Goal: Task Accomplishment & Management: Manage account settings

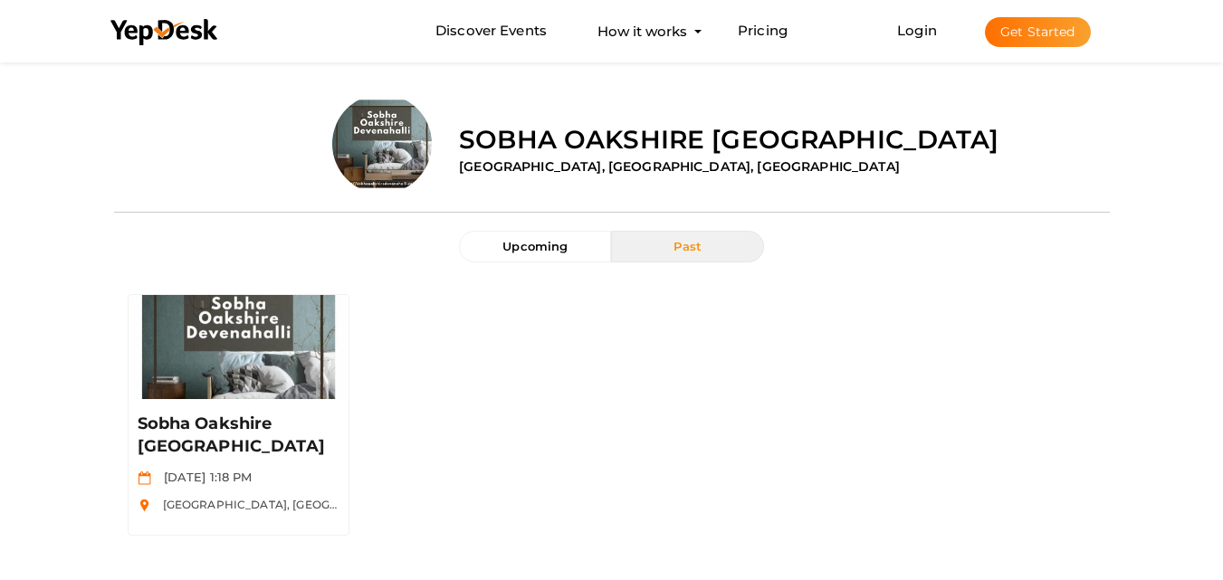
click at [1012, 34] on button "Get Started" at bounding box center [1038, 32] width 106 height 30
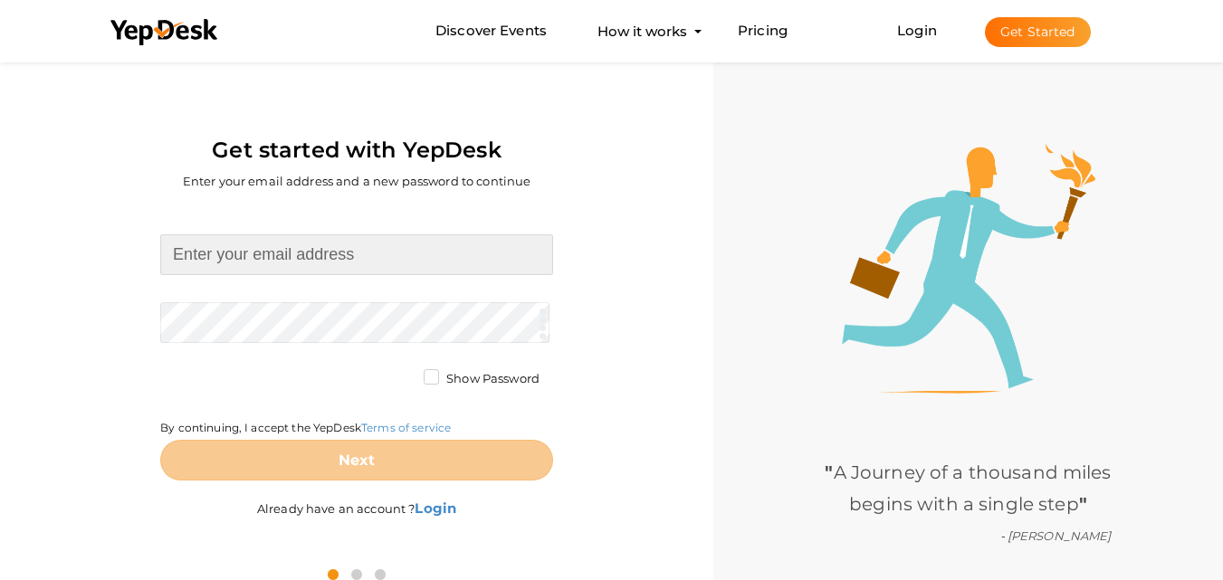
click at [311, 245] on input at bounding box center [356, 254] width 393 height 41
type input "[EMAIL_ADDRESS][DOMAIN_NAME]"
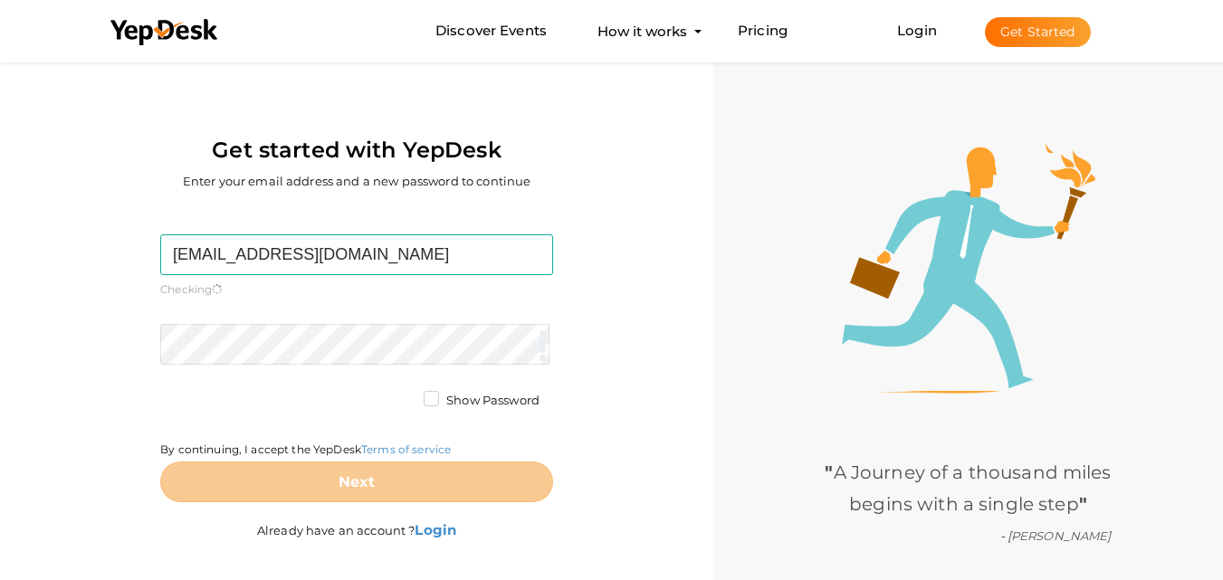
click at [332, 322] on form "neolivgrandeur@gmail.com Required. Invalid email. Checking You already have a Y…" at bounding box center [356, 368] width 393 height 268
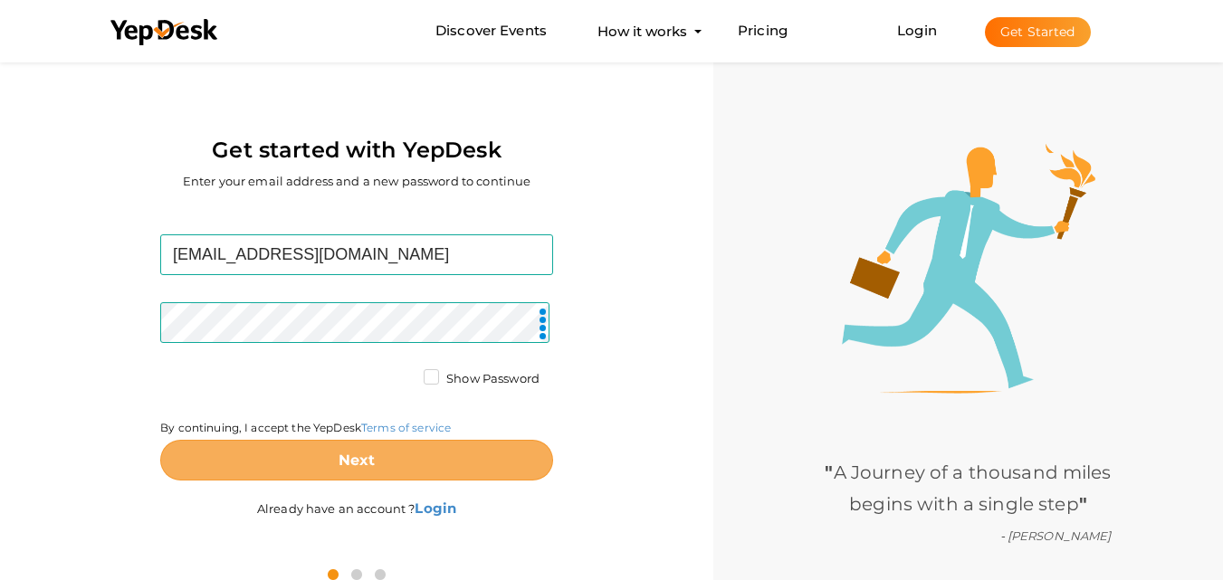
click at [370, 472] on button "Next" at bounding box center [356, 460] width 393 height 41
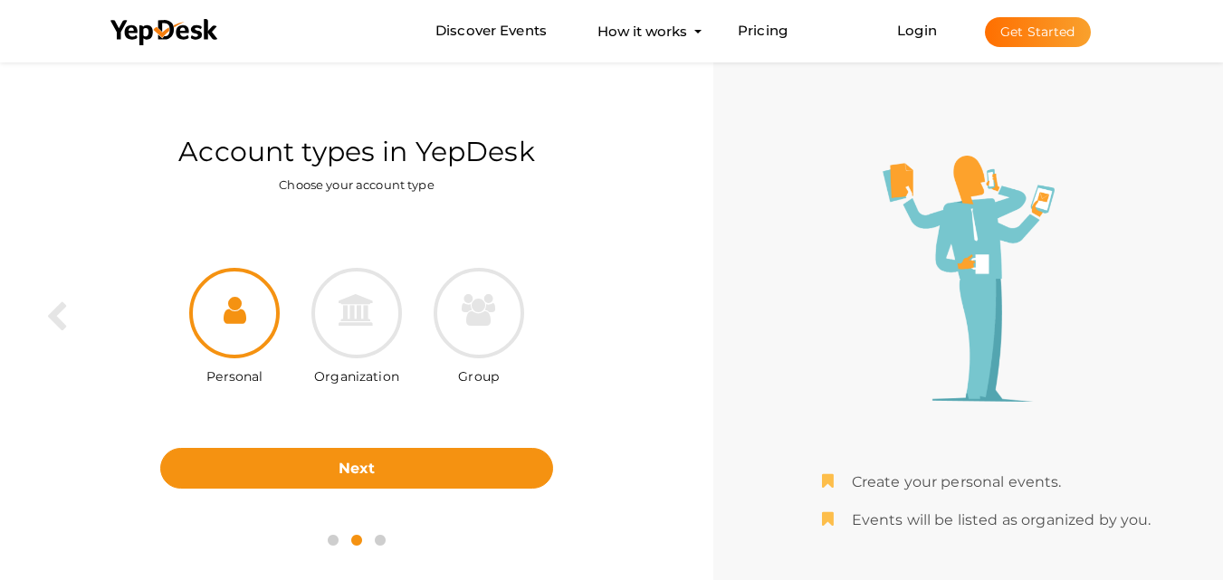
click at [370, 472] on b "Next" at bounding box center [357, 468] width 37 height 17
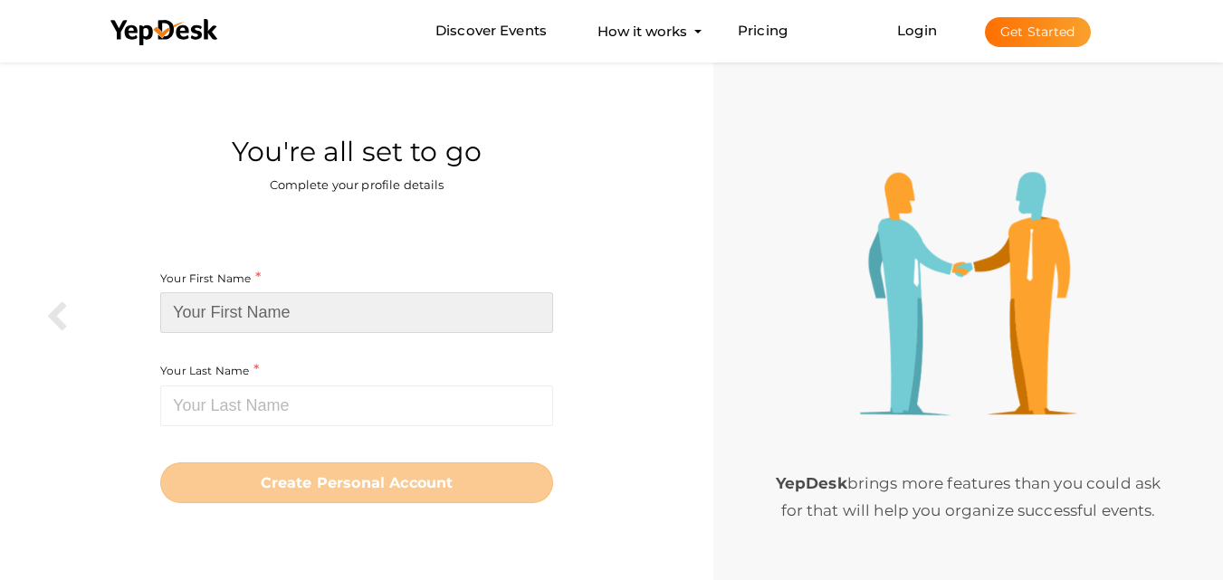
click at [311, 314] on input at bounding box center [356, 312] width 393 height 41
paste input "Neoliv Eco Grandeur"
drag, startPoint x: 257, startPoint y: 311, endPoint x: 367, endPoint y: 311, distance: 109.5
click at [367, 311] on input "Neoliv Eco Grandeur" at bounding box center [356, 312] width 393 height 41
type input "Neoliv Eco"
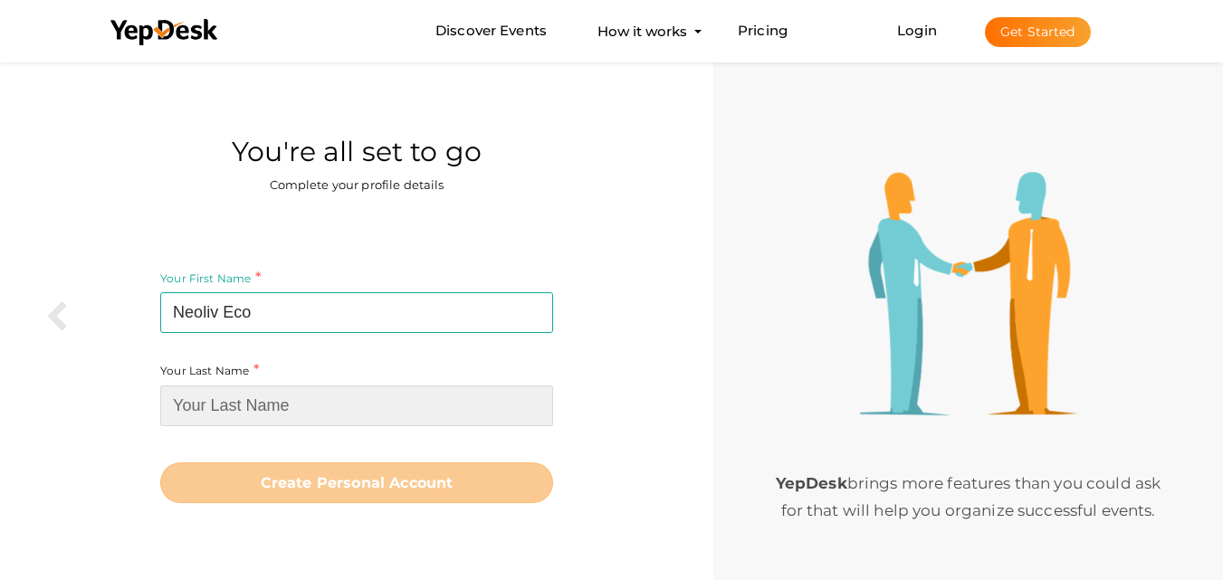
click at [248, 388] on input at bounding box center [356, 406] width 393 height 41
paste input "Grandeur"
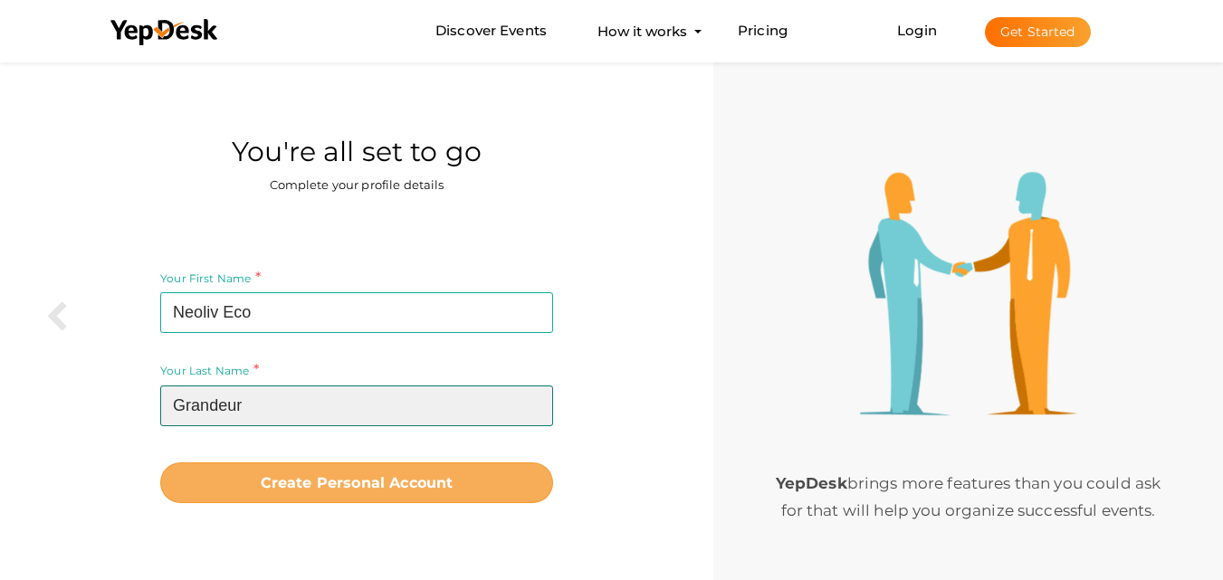
type input "Grandeur"
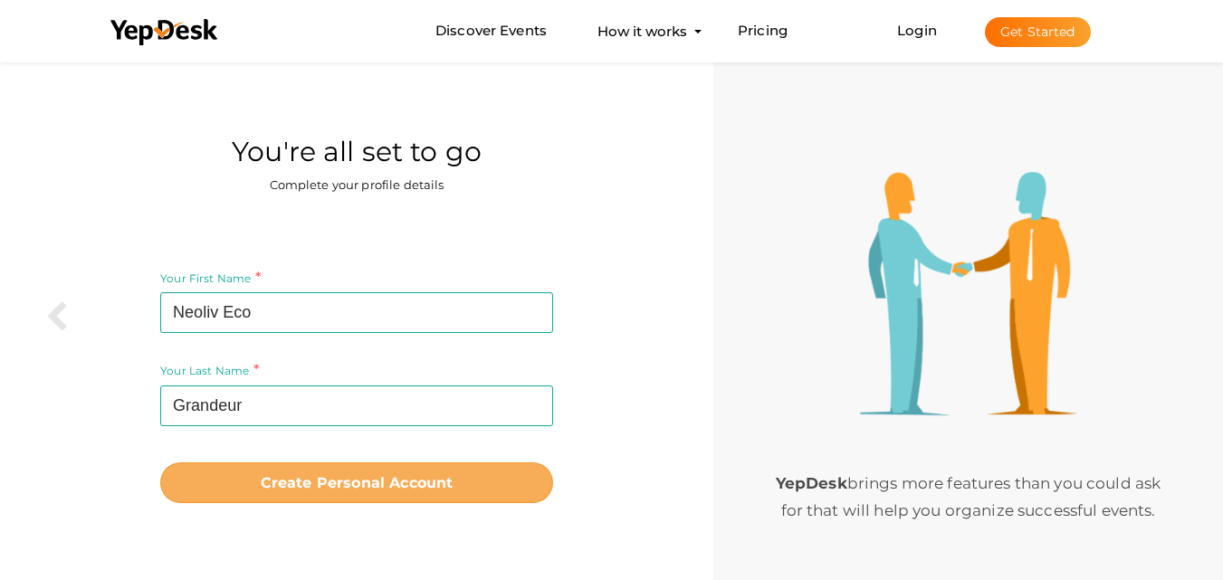
click at [327, 485] on b "Create Personal Account" at bounding box center [357, 482] width 193 height 17
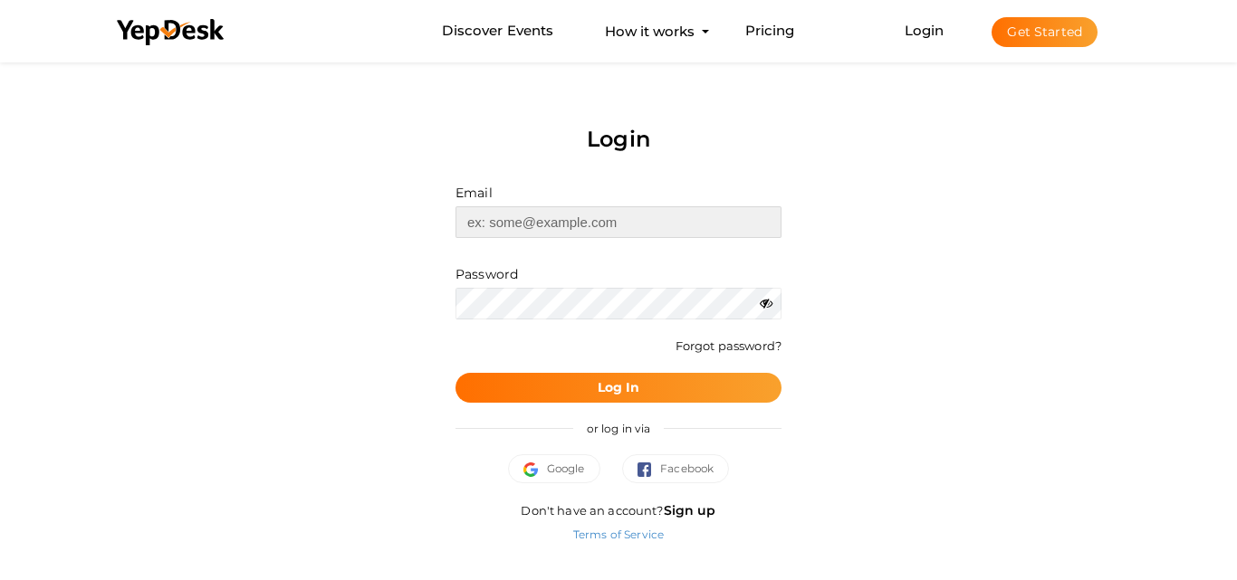
click at [522, 225] on input "text" at bounding box center [618, 222] width 326 height 32
type input "[EMAIL_ADDRESS][DOMAIN_NAME]"
click at [618, 387] on b "Log In" at bounding box center [619, 387] width 43 height 16
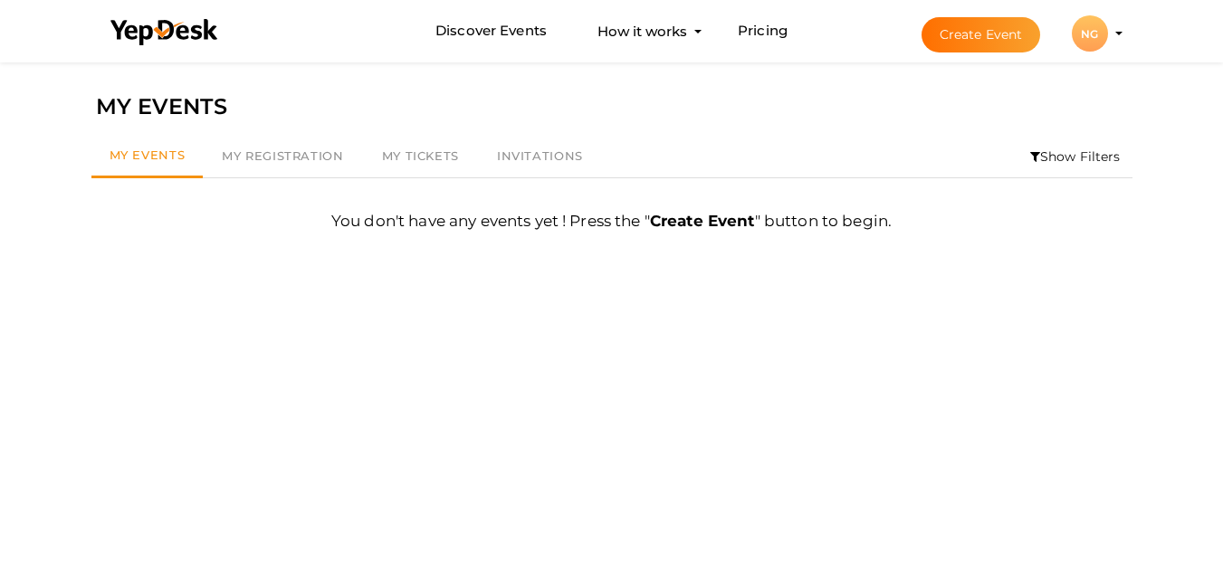
click at [1079, 32] on div "NG" at bounding box center [1090, 33] width 36 height 36
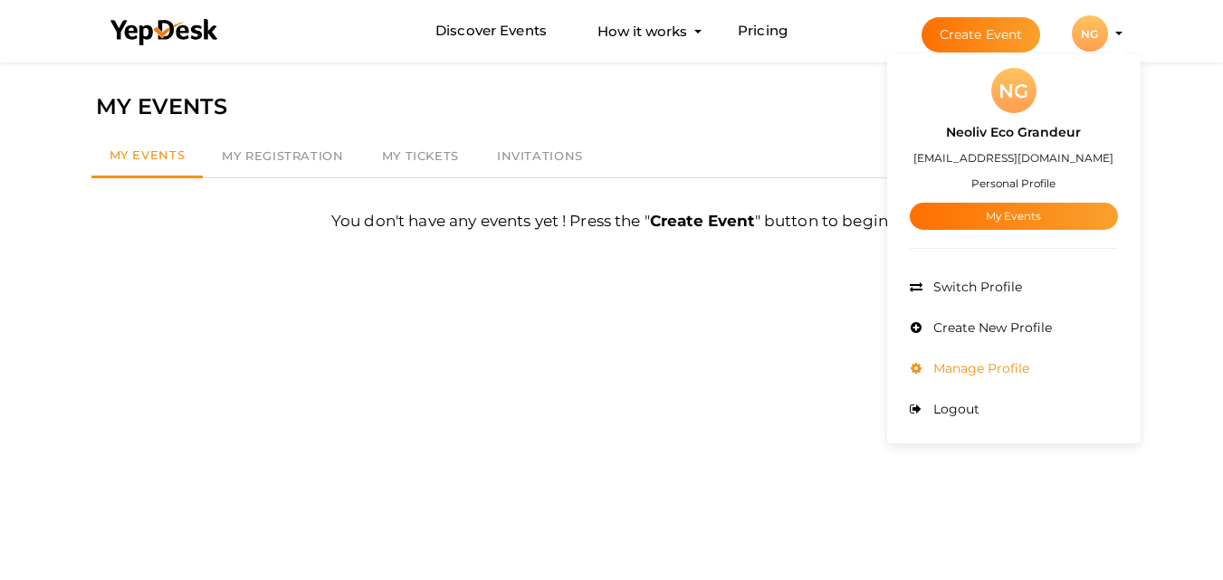
click at [1026, 370] on span "Manage Profile" at bounding box center [979, 368] width 100 height 16
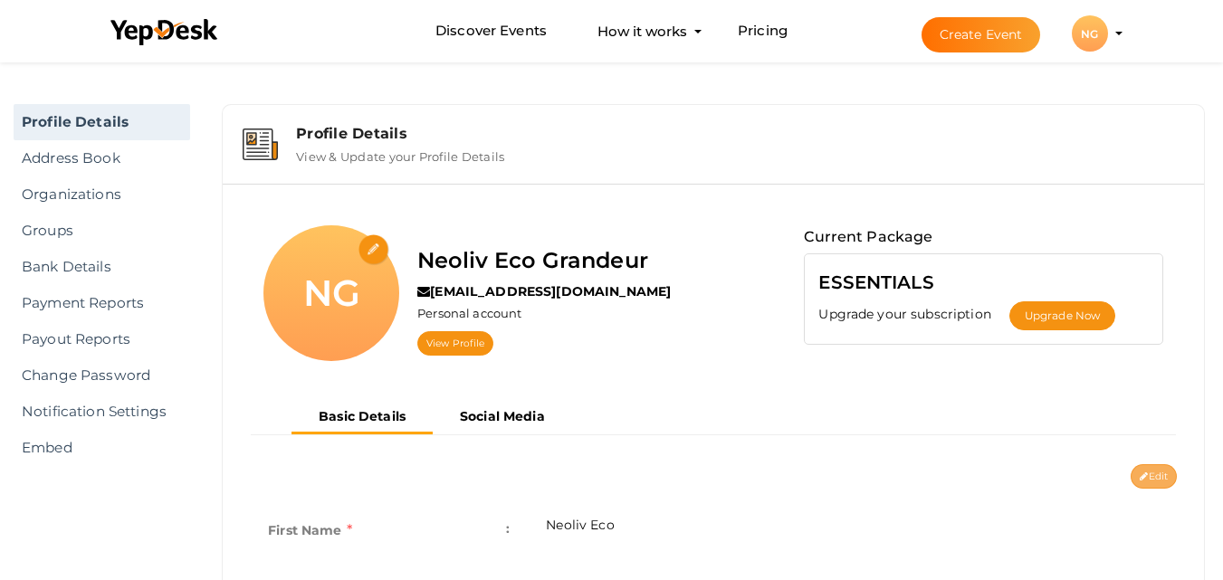
click at [1152, 480] on button "Edit" at bounding box center [1154, 476] width 46 height 24
type input "Neoliv Eco"
type input "Grandeur"
type input "neoliv-eco-grandeur"
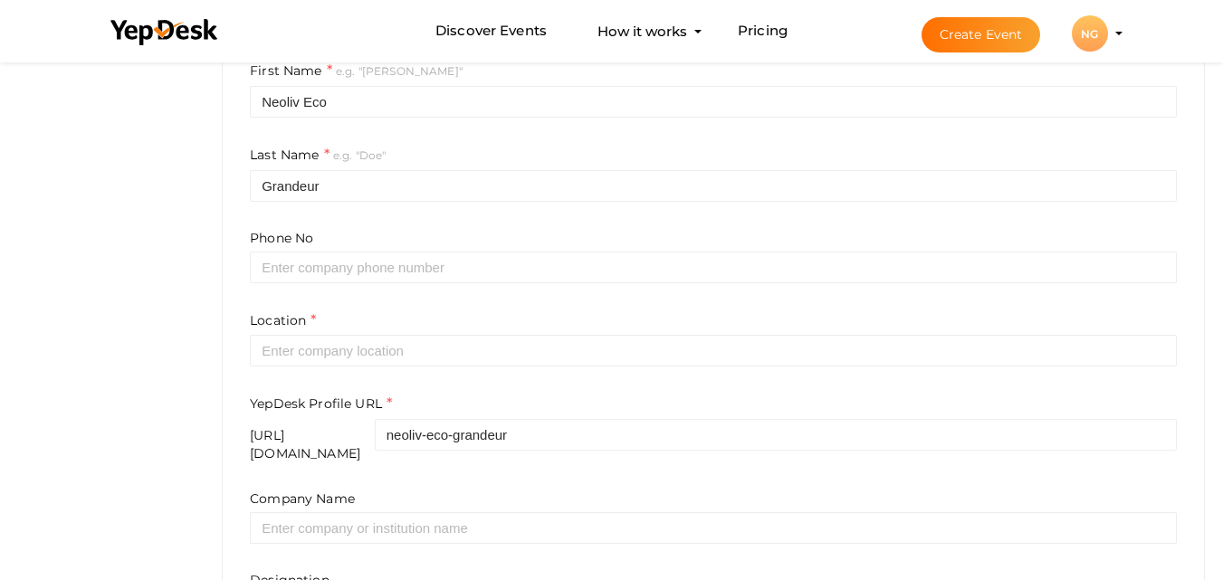
scroll to position [453, 0]
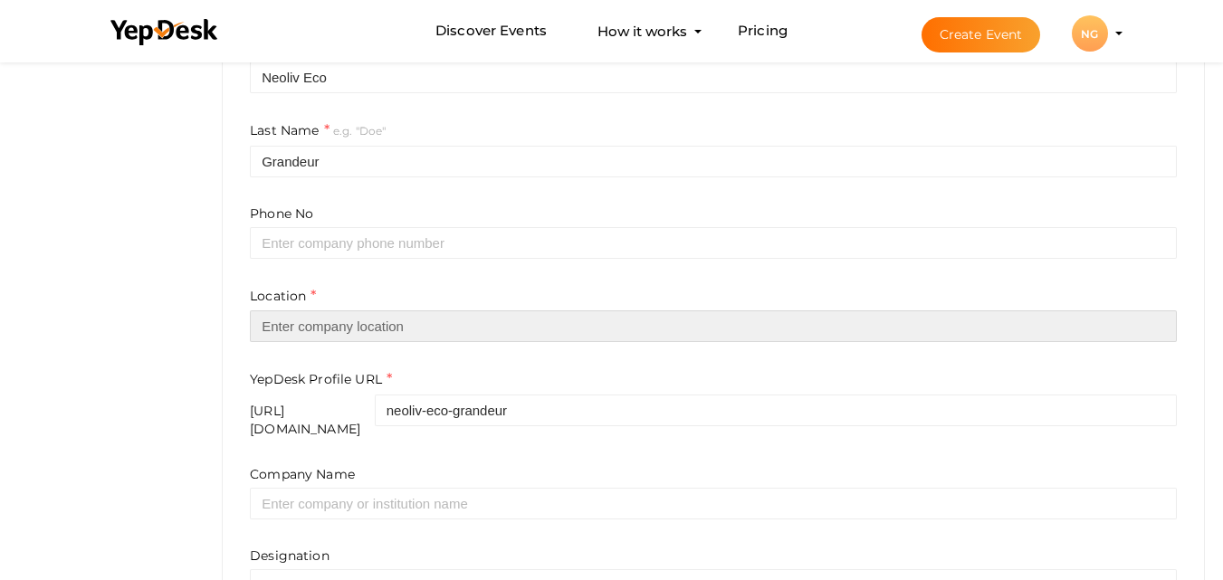
click at [360, 332] on input "text" at bounding box center [713, 327] width 927 height 32
paste input "Khopoli, Mumbai 3.0, Khalapur"
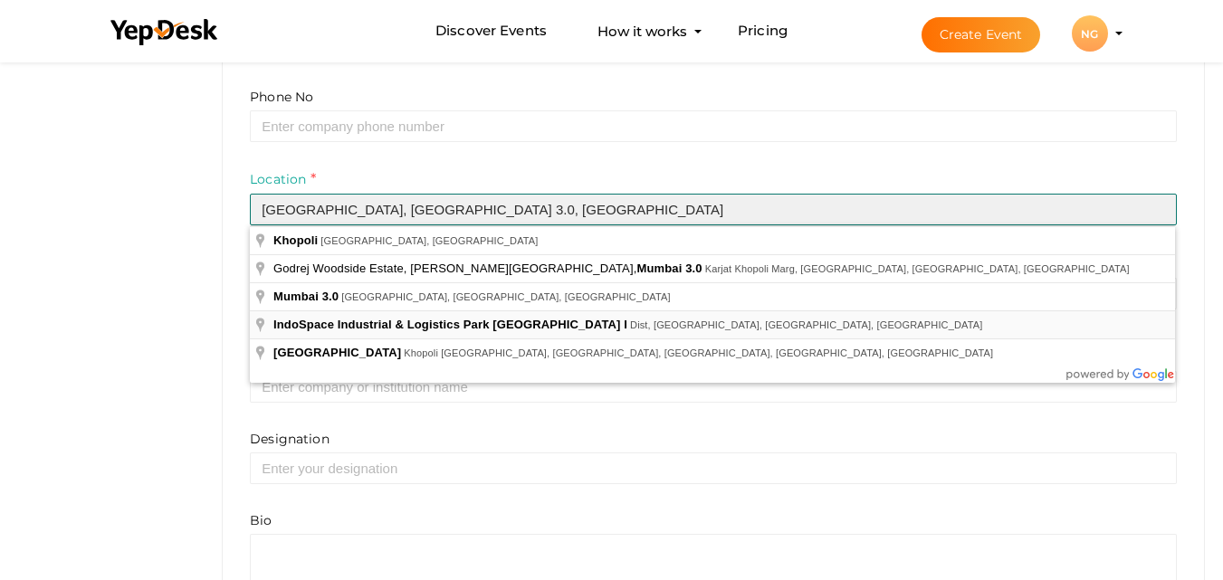
scroll to position [604, 0]
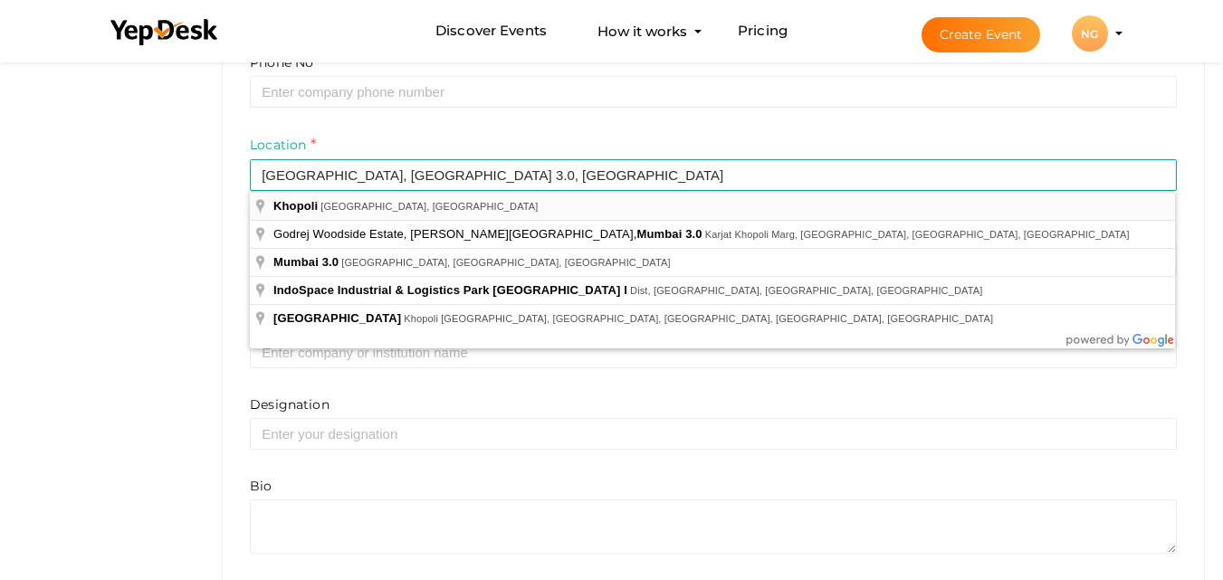
type input "Khopoli, Maharashtra, India"
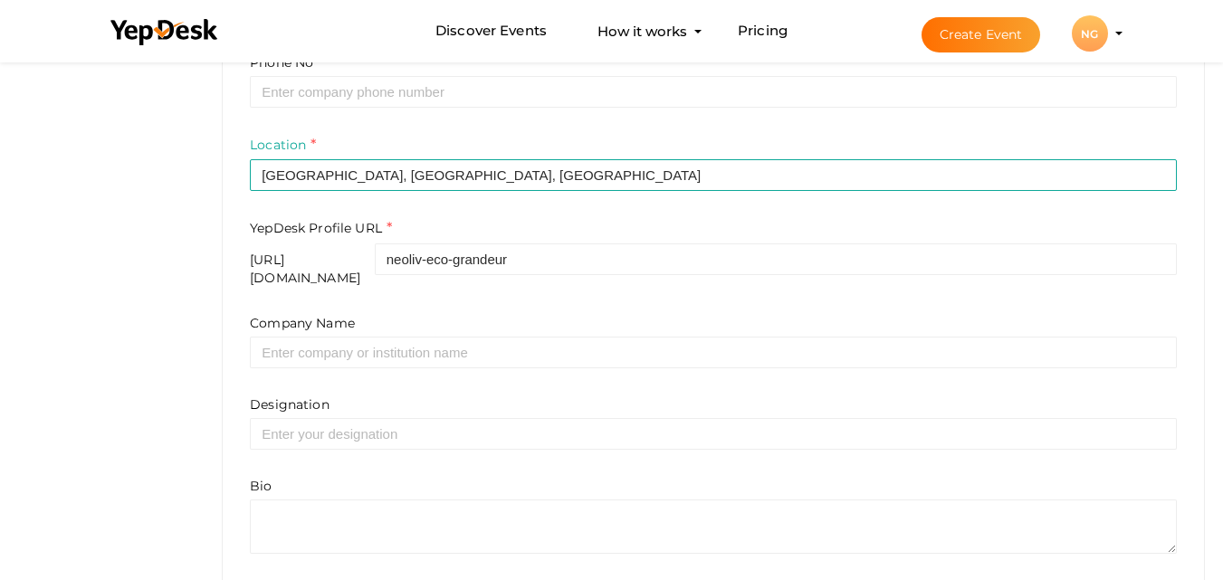
scroll to position [668, 0]
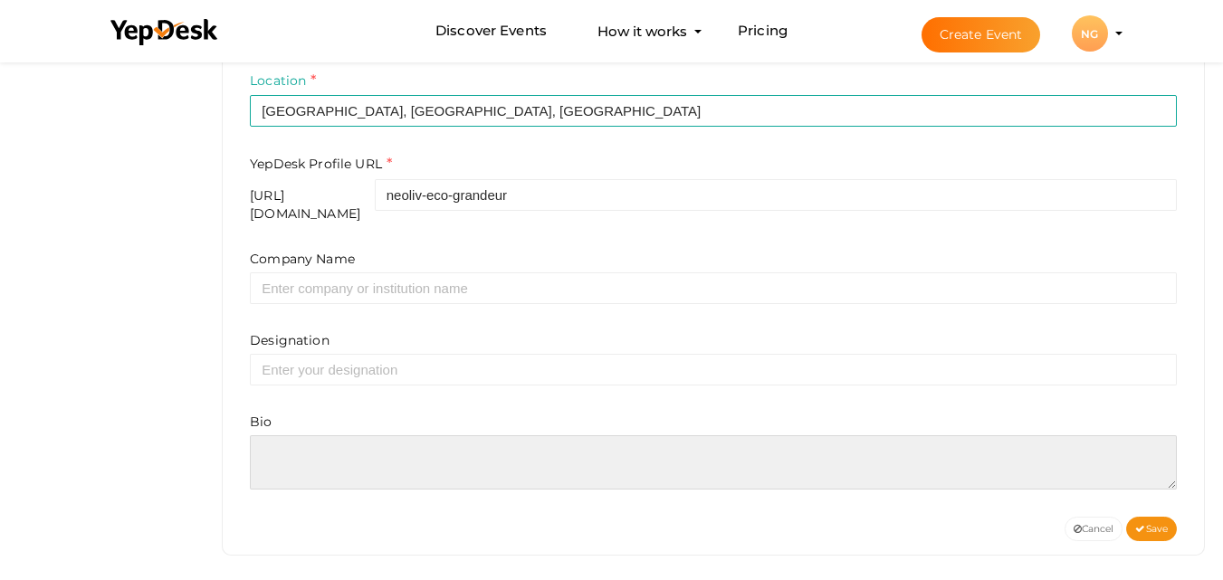
click at [317, 448] on textarea at bounding box center [713, 462] width 927 height 54
paste textarea "Neoliv Eco Grandeur Khopoli combines luxury, sustainability, and convenience in…"
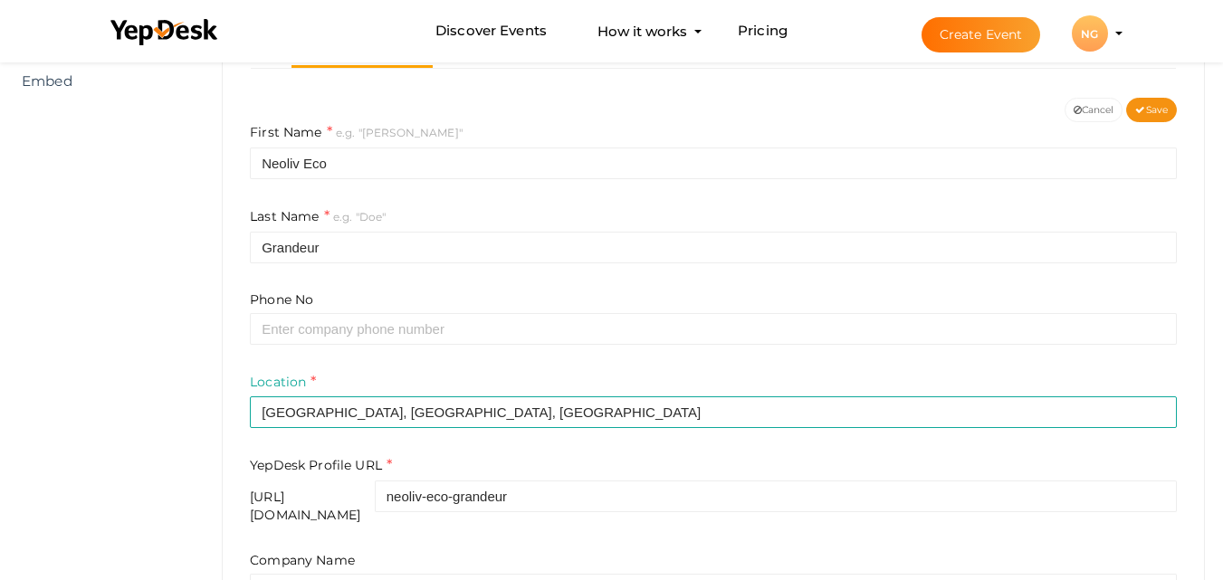
scroll to position [215, 0]
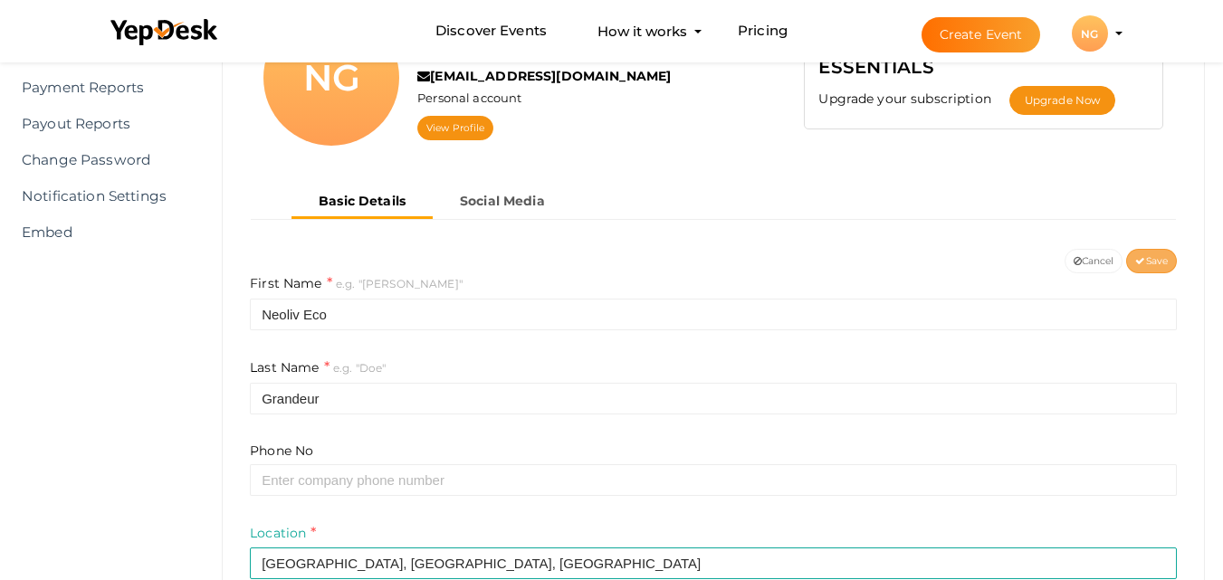
type textarea "Neoliv Eco Grandeur Khopoli combines luxury, sustainability, and convenience in…"
click at [1160, 256] on span "Save" at bounding box center [1151, 261] width 33 height 12
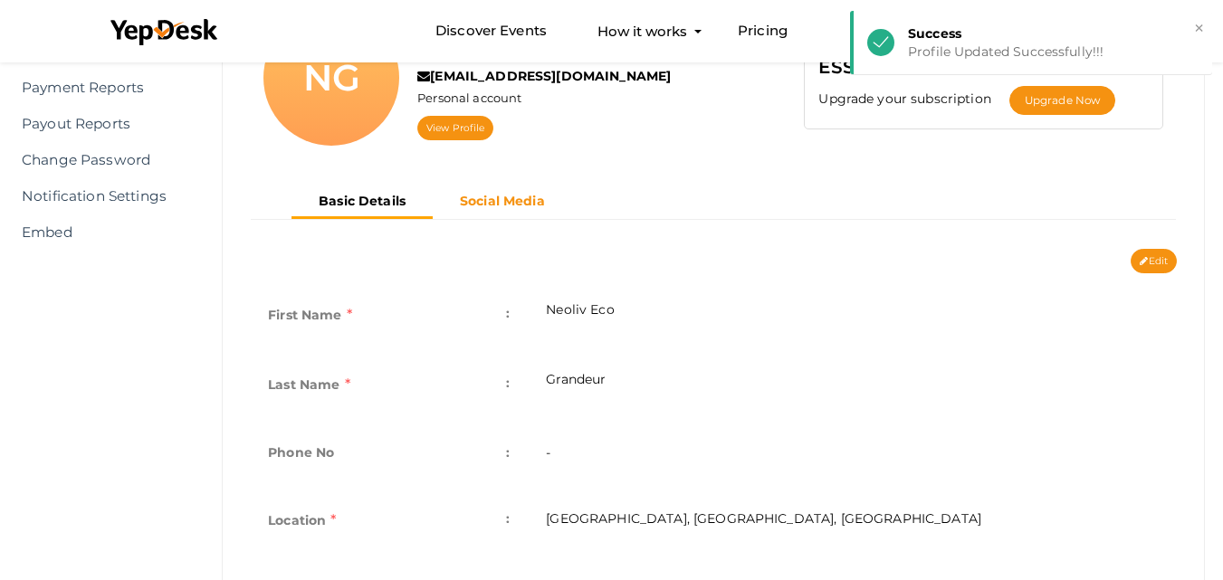
click at [511, 193] on b "Social Media" at bounding box center [502, 201] width 85 height 16
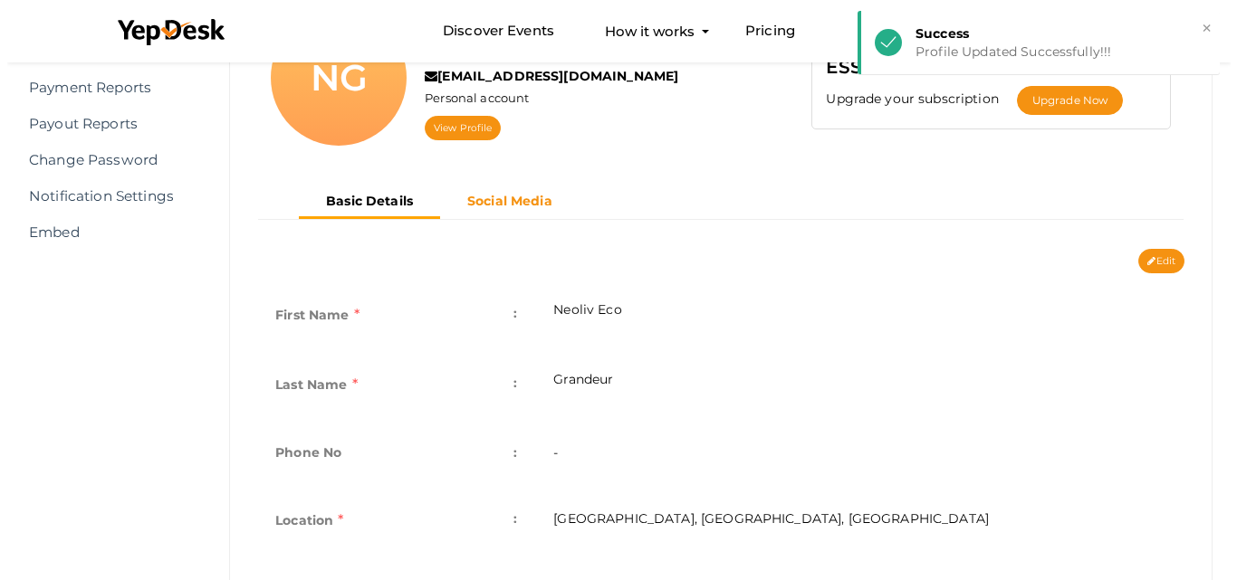
scroll to position [141, 0]
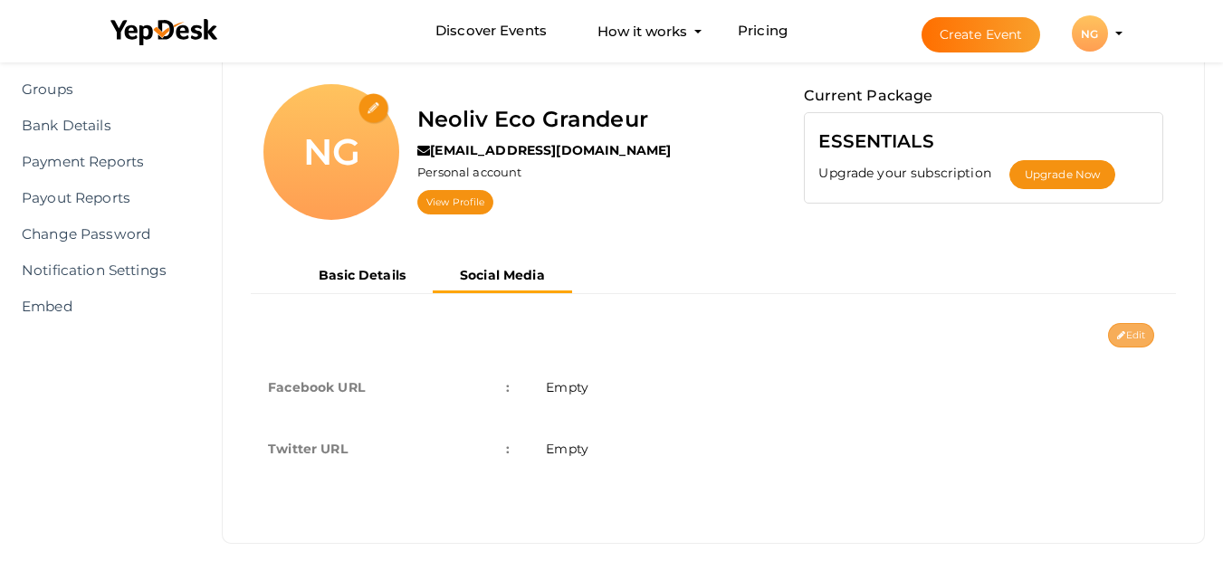
click at [1124, 344] on button "Edit" at bounding box center [1131, 335] width 46 height 24
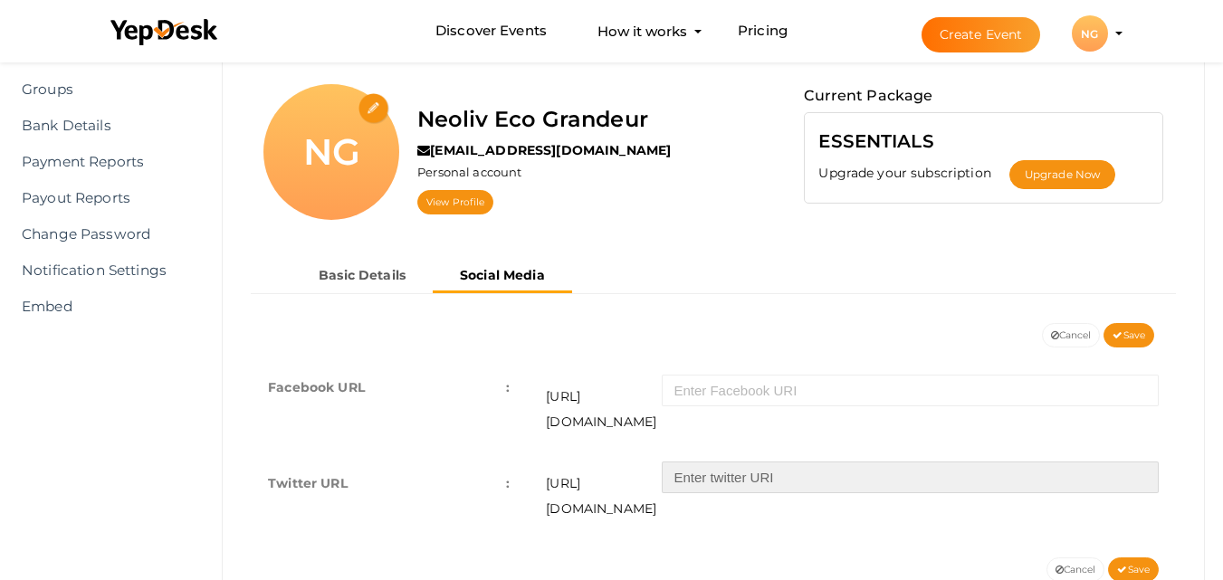
click at [790, 462] on input "text" at bounding box center [910, 478] width 497 height 32
paste input "https://x.com/neolivgrandeur"
type input "https://x.com/neolivgrandeur"
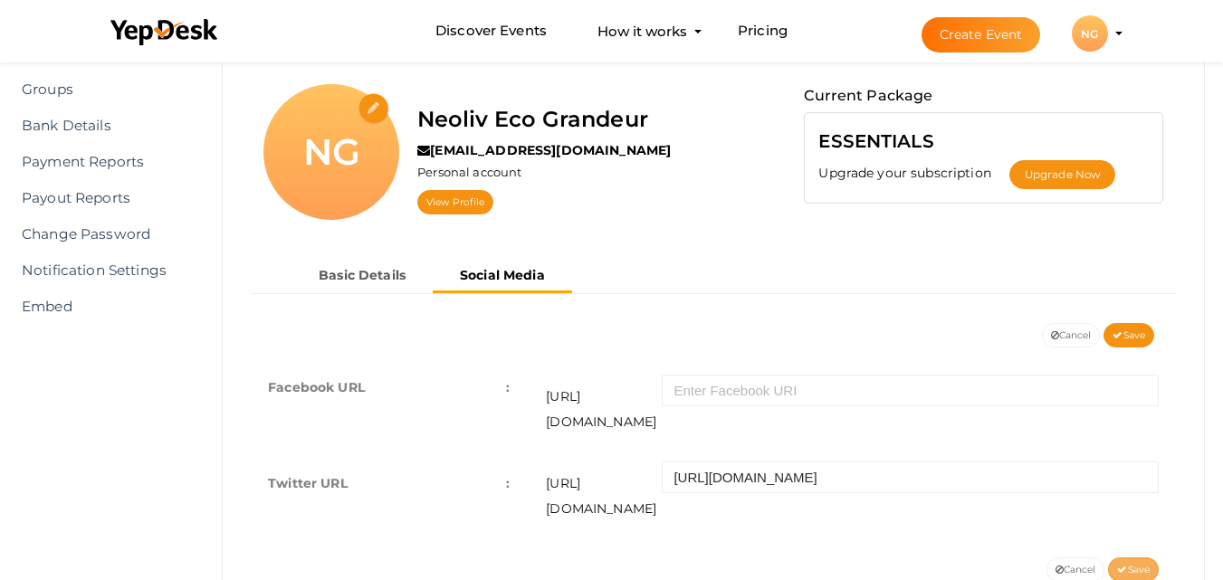
click at [1151, 558] on button "Save" at bounding box center [1133, 570] width 51 height 24
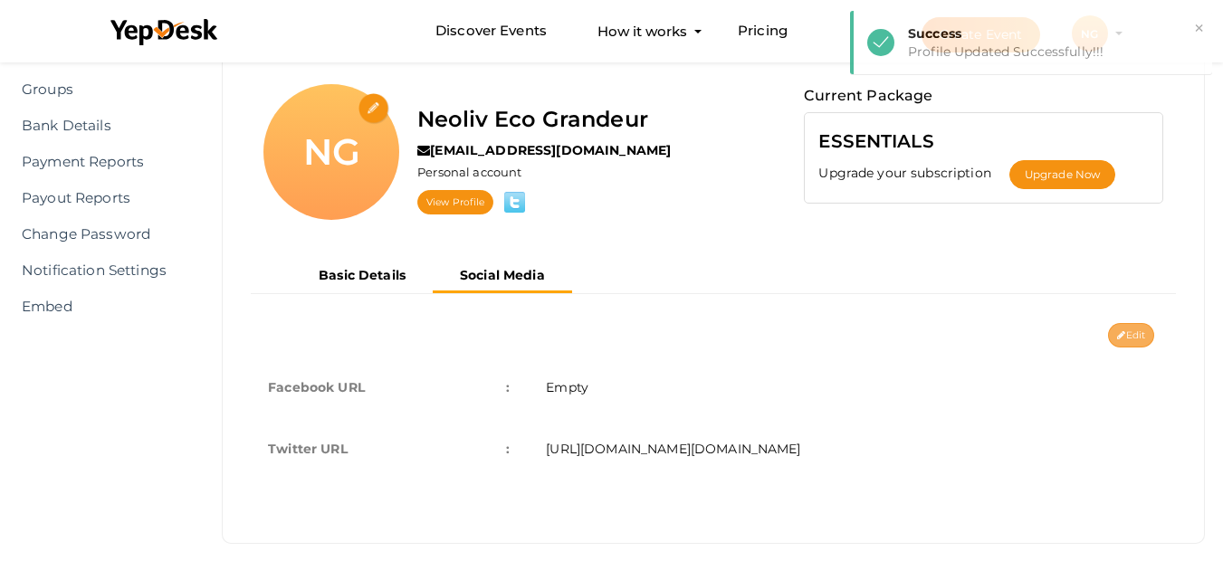
click at [1149, 332] on button "Edit" at bounding box center [1131, 335] width 46 height 24
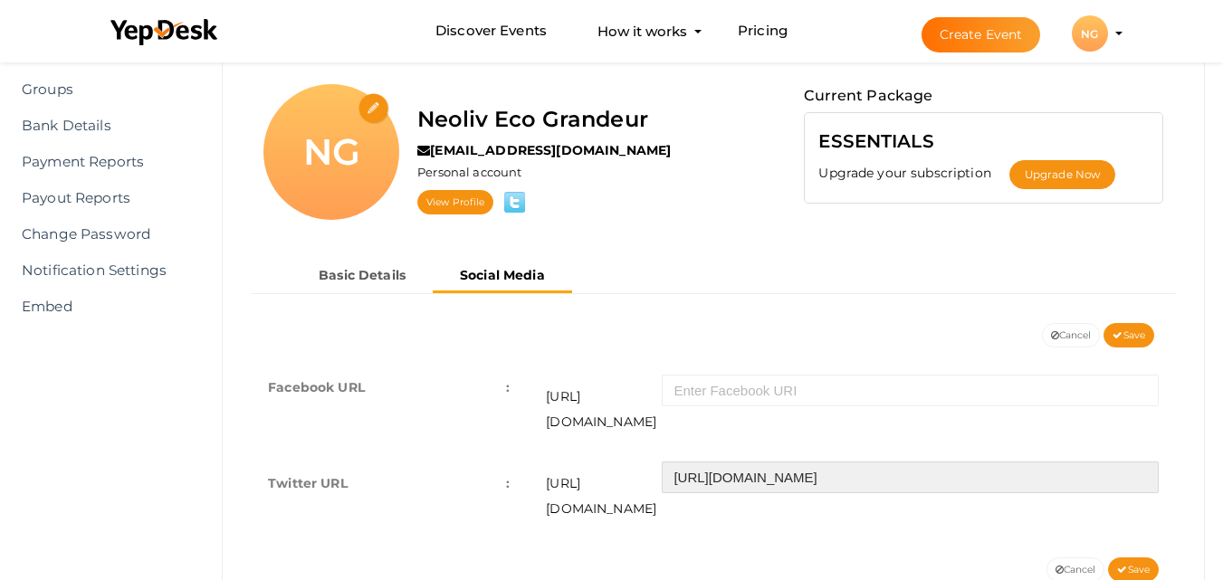
drag, startPoint x: 763, startPoint y: 452, endPoint x: 640, endPoint y: 442, distance: 123.5
click at [640, 462] on div "https://twitter.com/ https://x.com/neolivgrandeur" at bounding box center [852, 492] width 613 height 60
type input "neolivgrandeur"
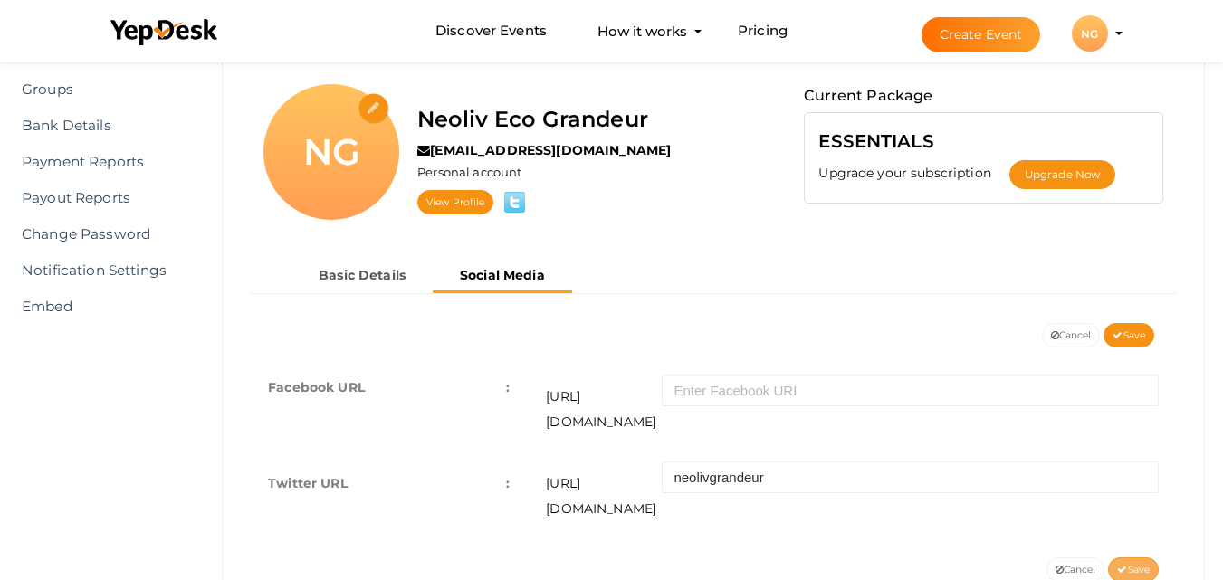
click at [1132, 564] on span "Save" at bounding box center [1133, 570] width 33 height 12
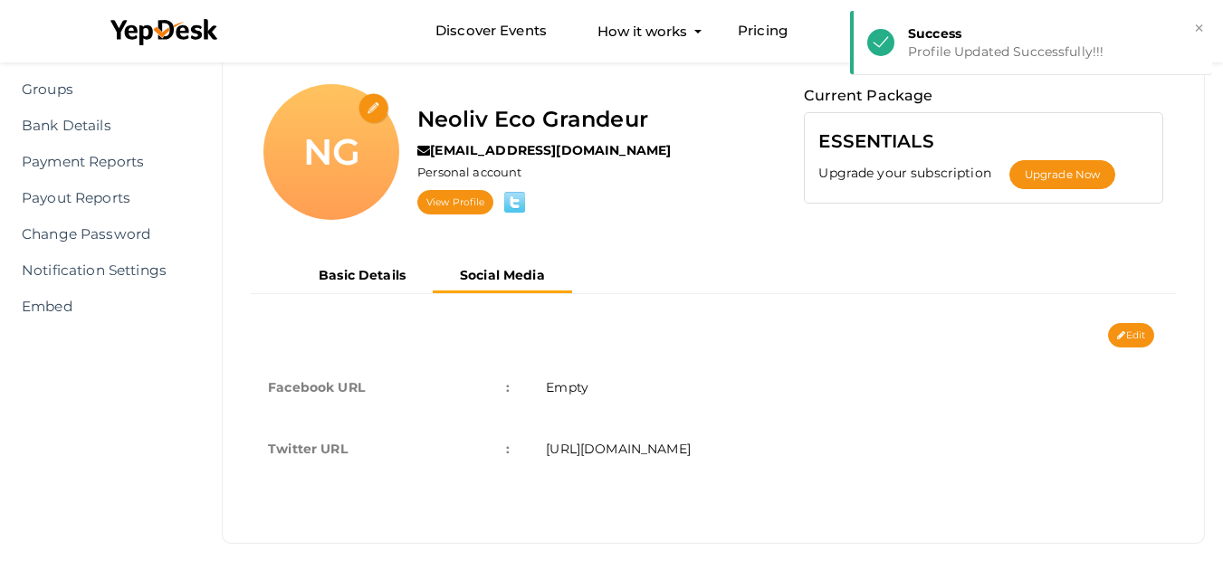
click at [378, 102] on input "file" at bounding box center [375, 109] width 32 height 32
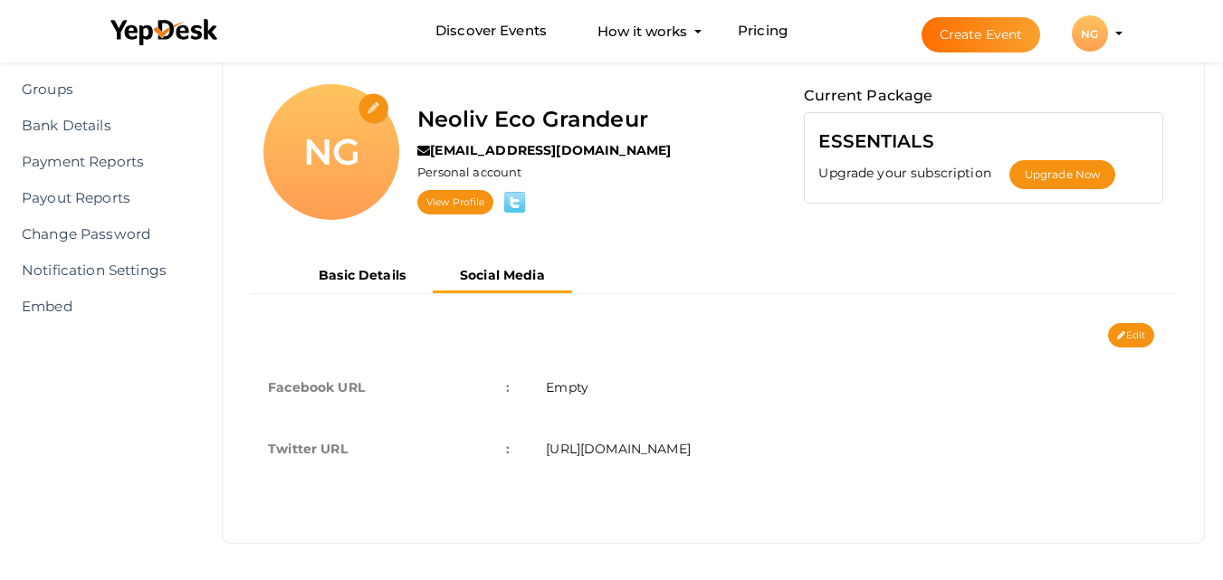
type input "C:\fakepath\Neoliv Eco Grandeur.jpeg"
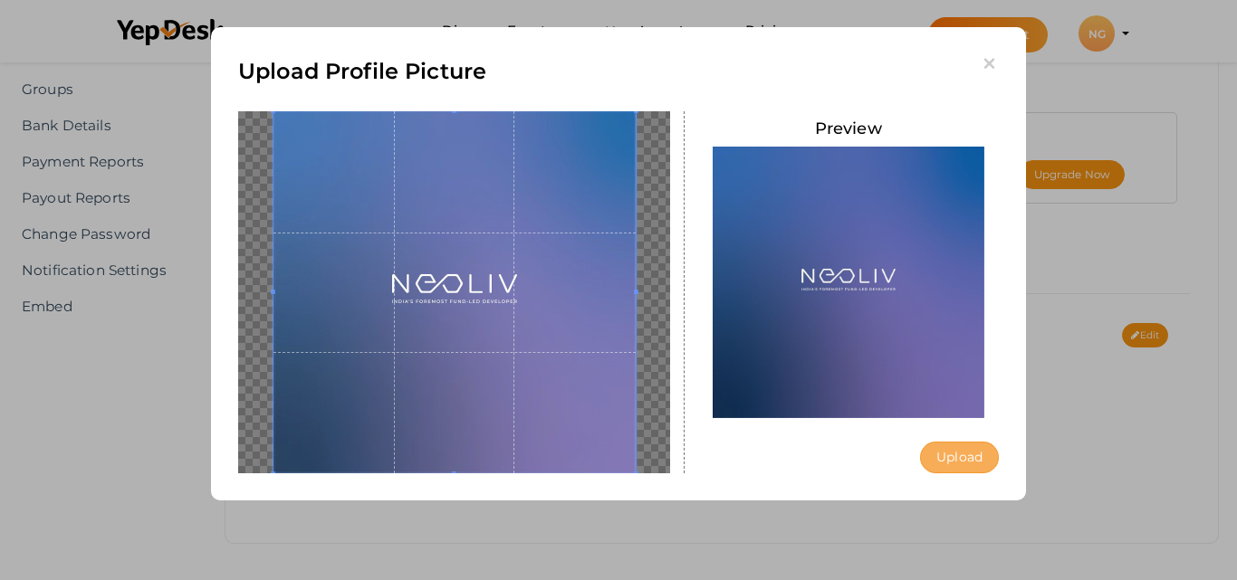
click at [940, 457] on button "Upload" at bounding box center [959, 458] width 79 height 32
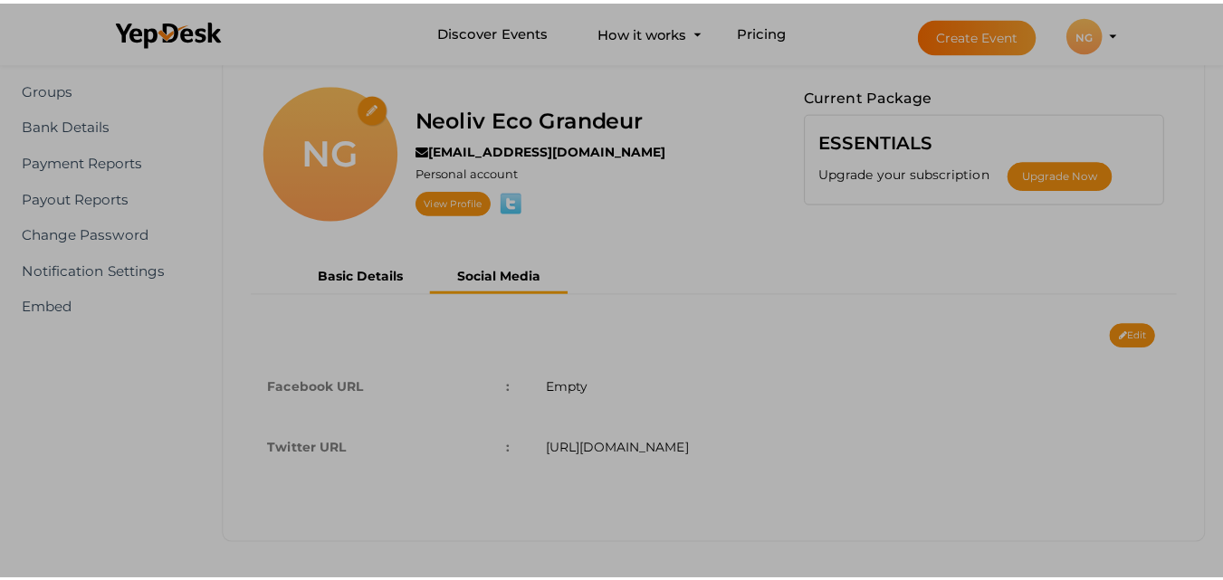
scroll to position [0, 0]
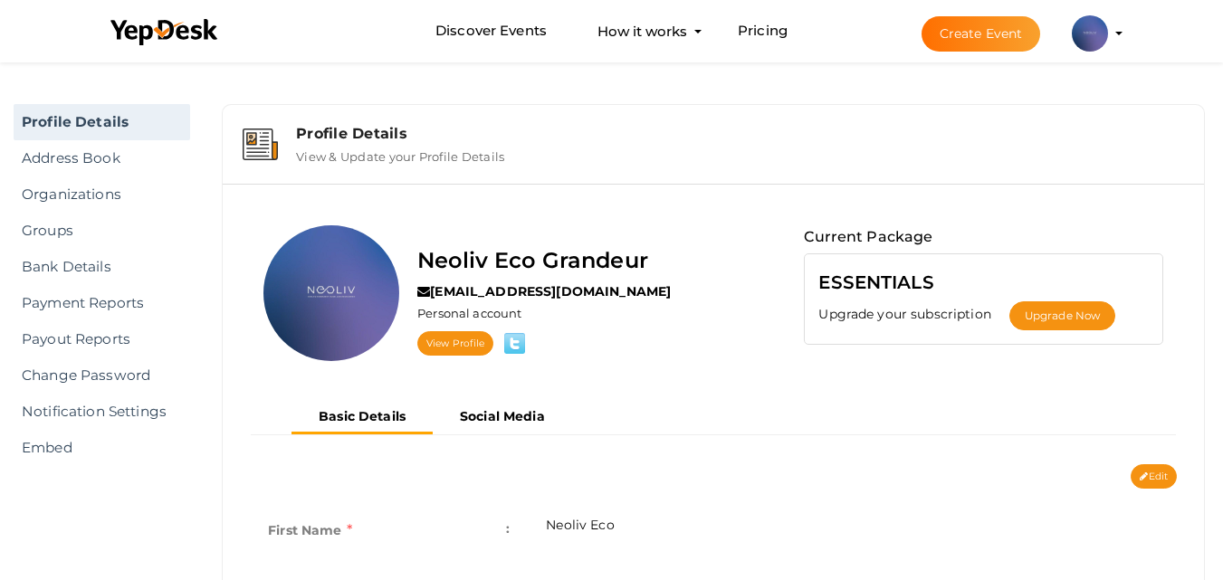
click at [1082, 48] on img at bounding box center [1090, 33] width 36 height 36
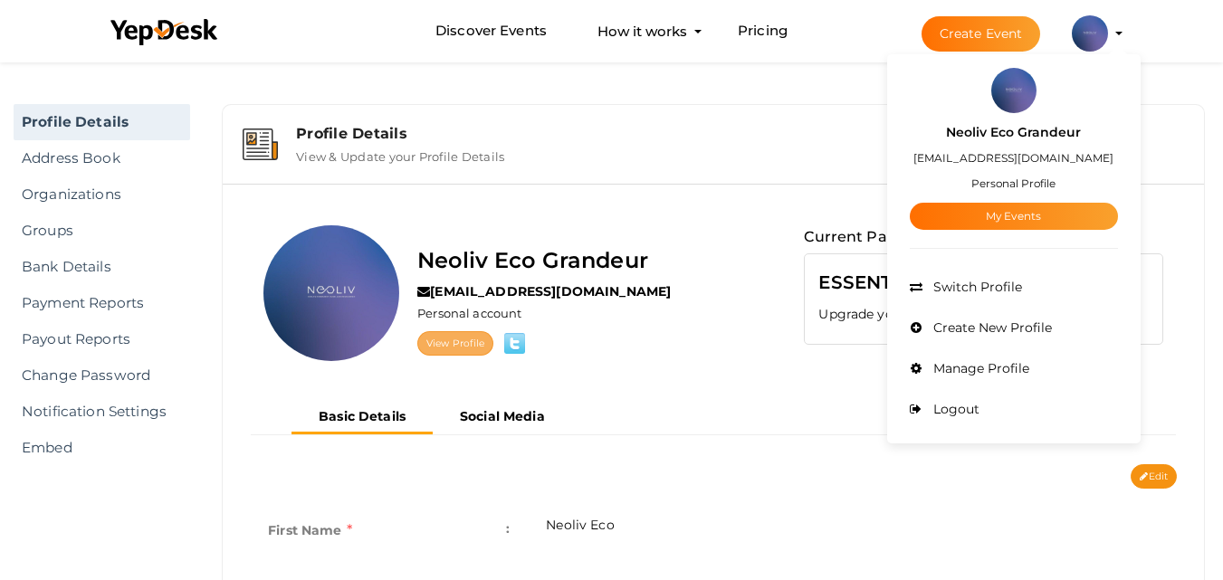
click at [457, 338] on link "View Profile" at bounding box center [455, 343] width 76 height 24
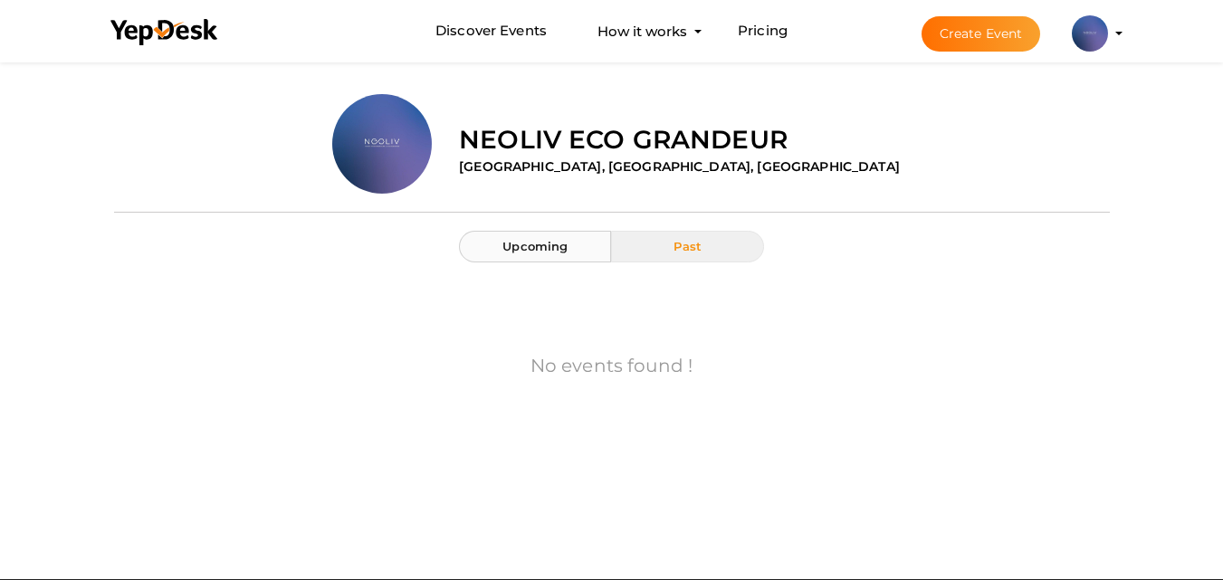
click at [555, 256] on button "Upcoming" at bounding box center [535, 247] width 152 height 32
click at [1076, 38] on img at bounding box center [1090, 33] width 36 height 36
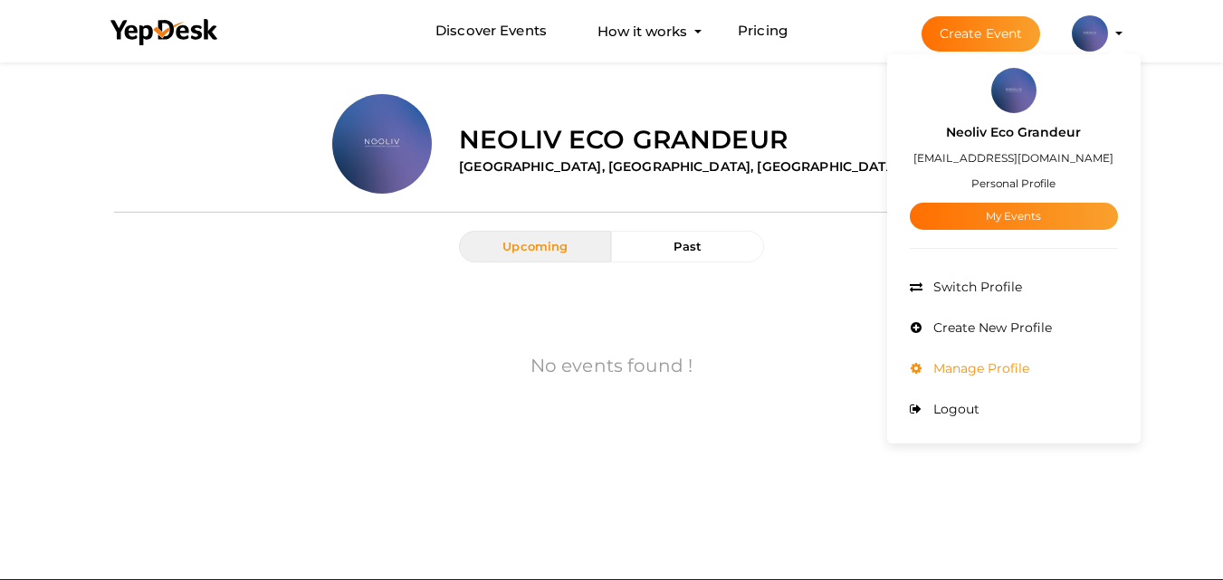
click at [983, 359] on li "Manage Profile" at bounding box center [1014, 369] width 208 height 41
